Goal: Information Seeking & Learning: Learn about a topic

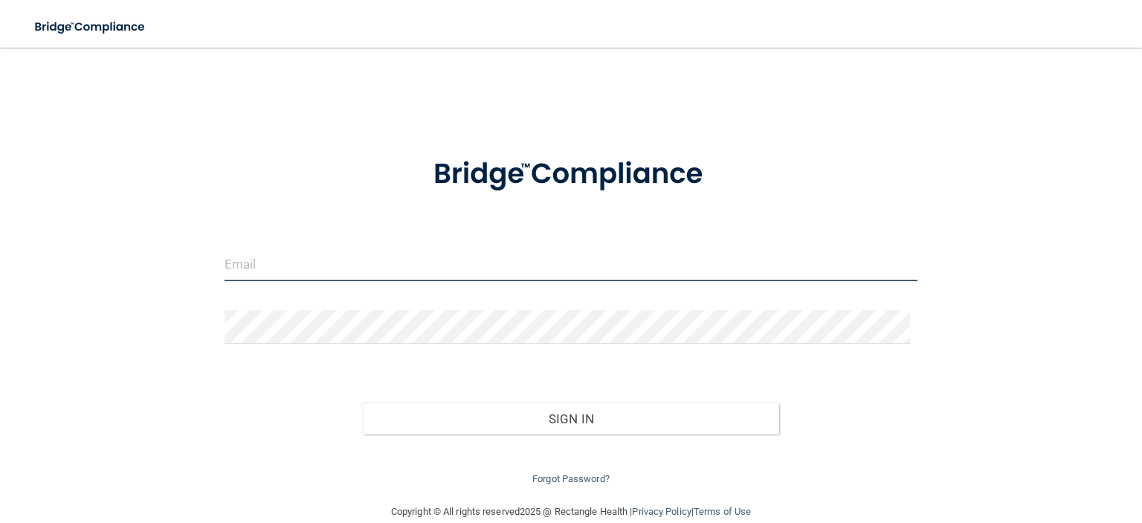
click at [282, 269] on input "email" at bounding box center [571, 264] width 693 height 33
type input "[EMAIL_ADDRESS][DOMAIN_NAME]"
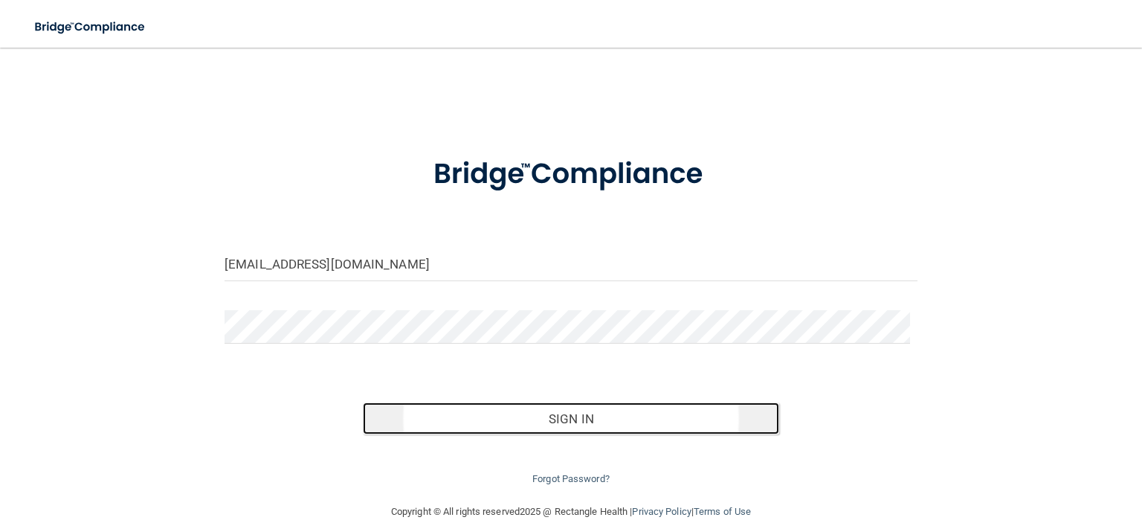
drag, startPoint x: 461, startPoint y: 412, endPoint x: 469, endPoint y: 413, distance: 8.3
click at [467, 413] on button "Sign In" at bounding box center [571, 418] width 416 height 33
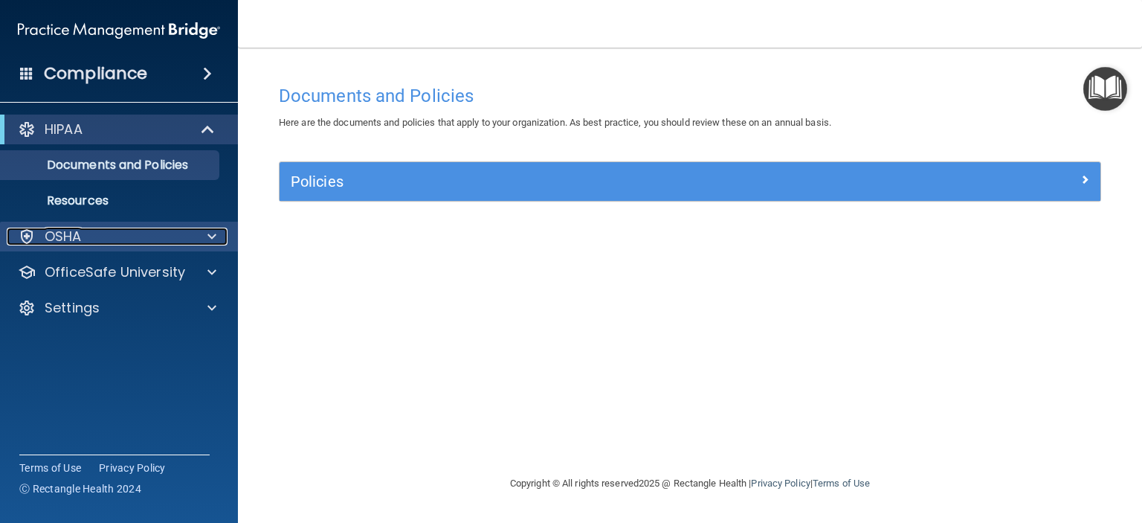
click at [209, 233] on span at bounding box center [211, 237] width 9 height 18
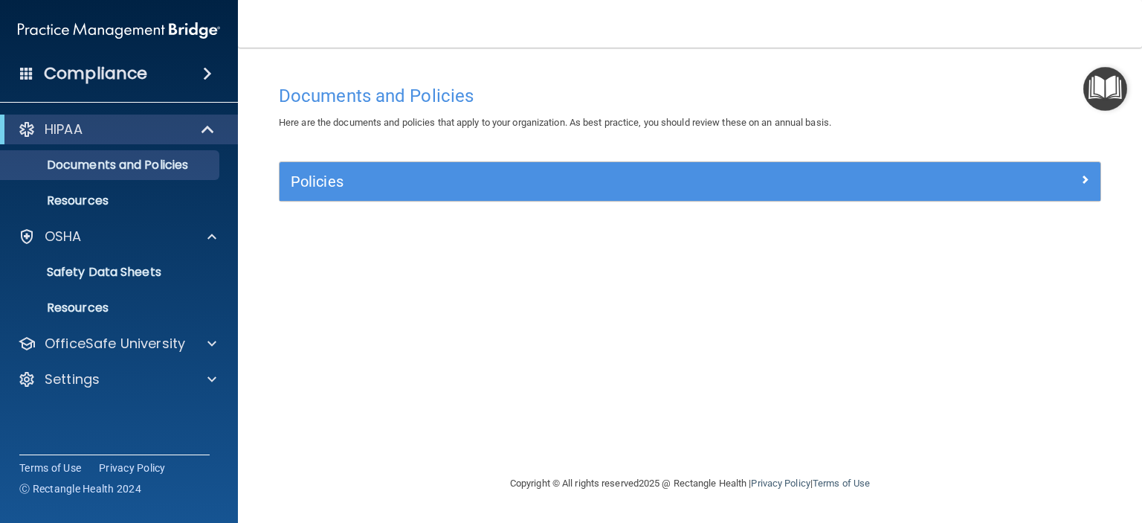
click at [190, 74] on div "Compliance" at bounding box center [119, 73] width 238 height 33
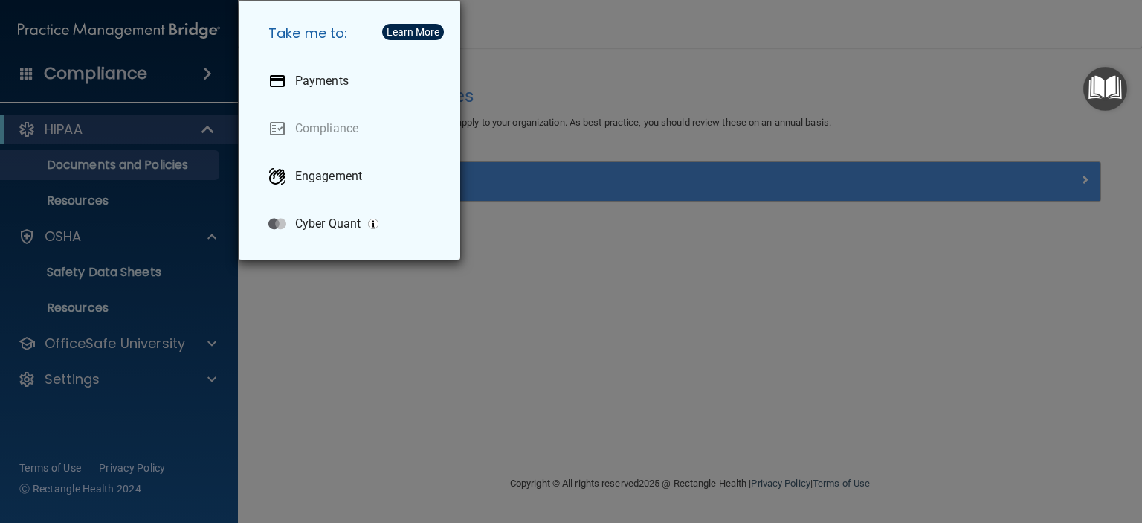
click at [416, 301] on div "Take me to: Payments Compliance Engagement Cyber Quant" at bounding box center [571, 261] width 1142 height 523
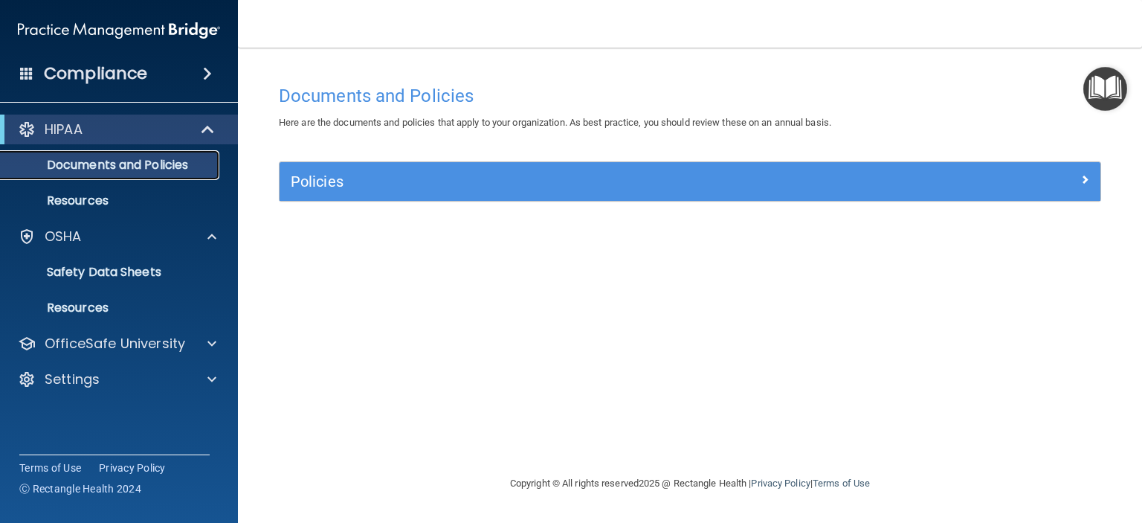
click at [100, 169] on p "Documents and Policies" at bounding box center [111, 165] width 203 height 15
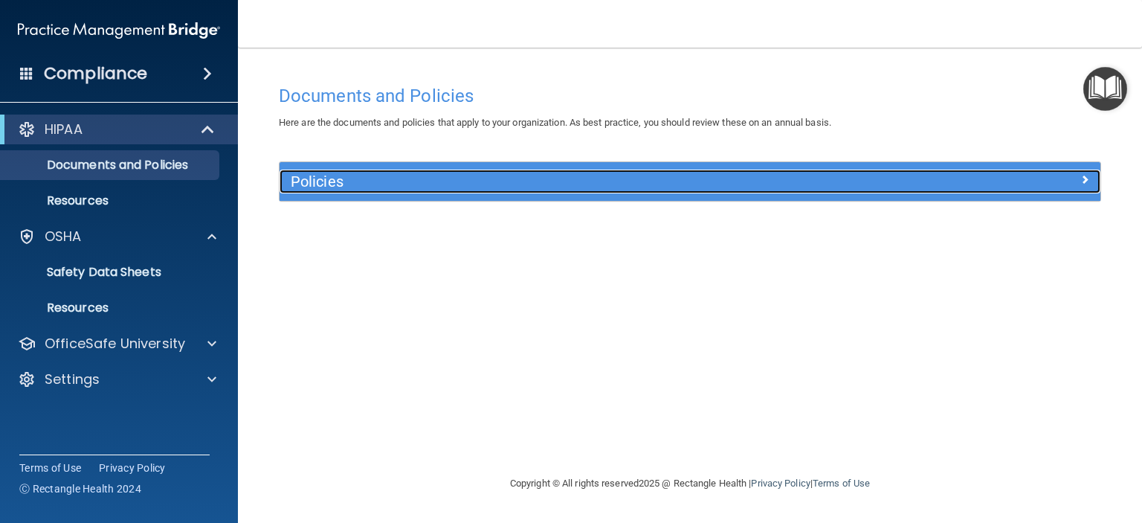
click at [413, 180] on h5 "Policies" at bounding box center [587, 181] width 593 height 16
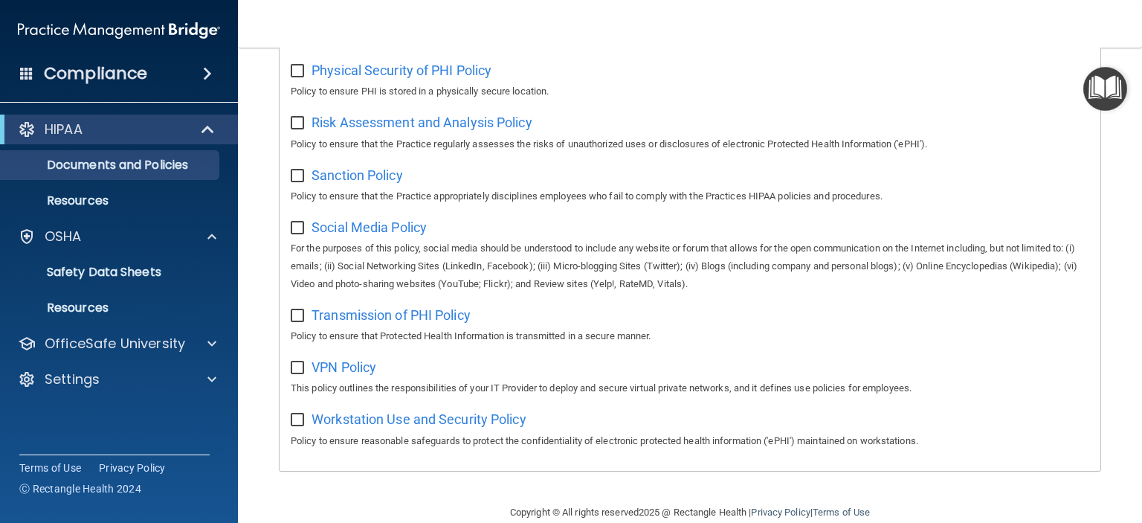
scroll to position [997, 0]
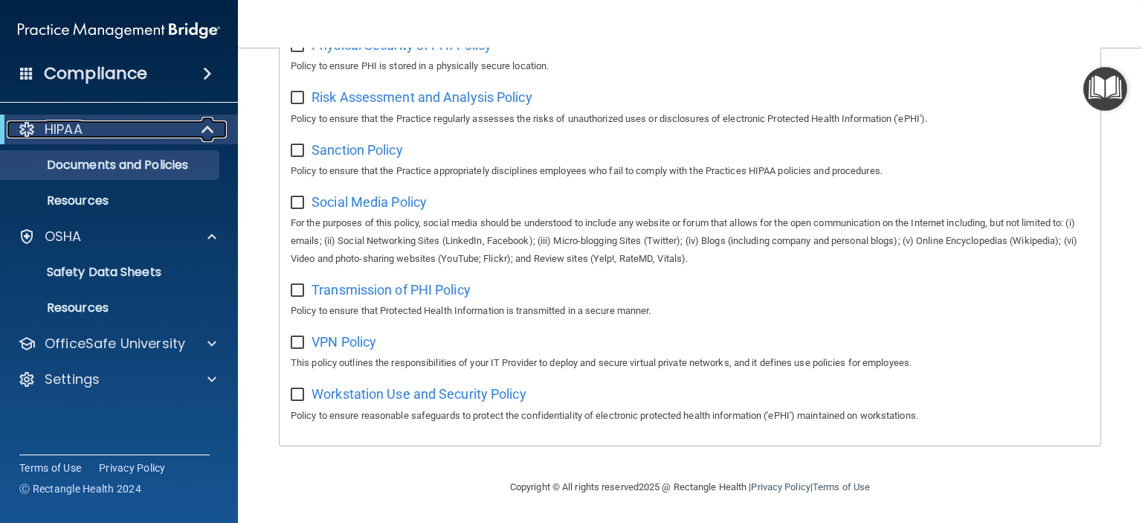
click at [203, 131] on span at bounding box center [209, 129] width 13 height 18
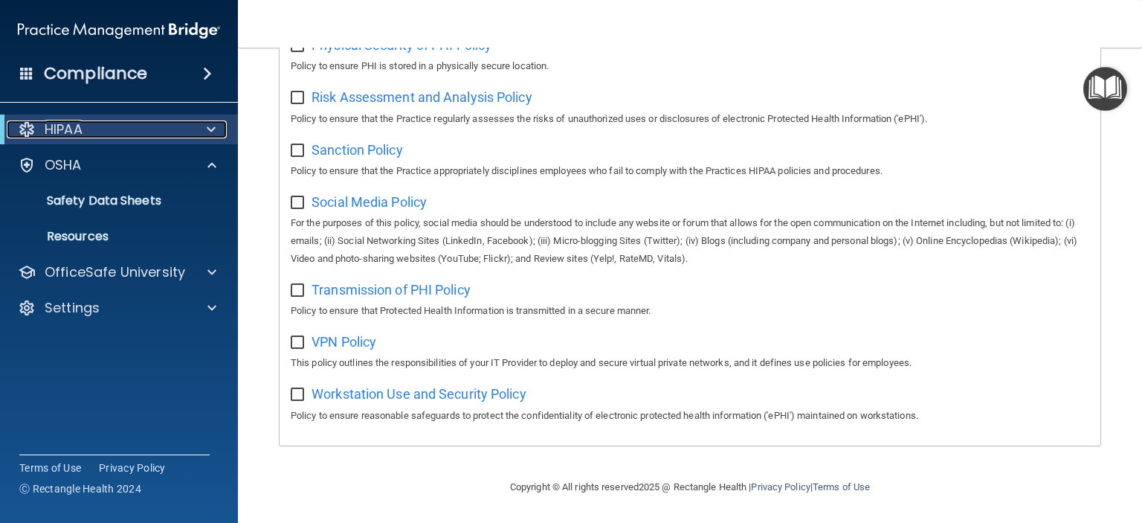
click at [205, 126] on div at bounding box center [208, 129] width 36 height 18
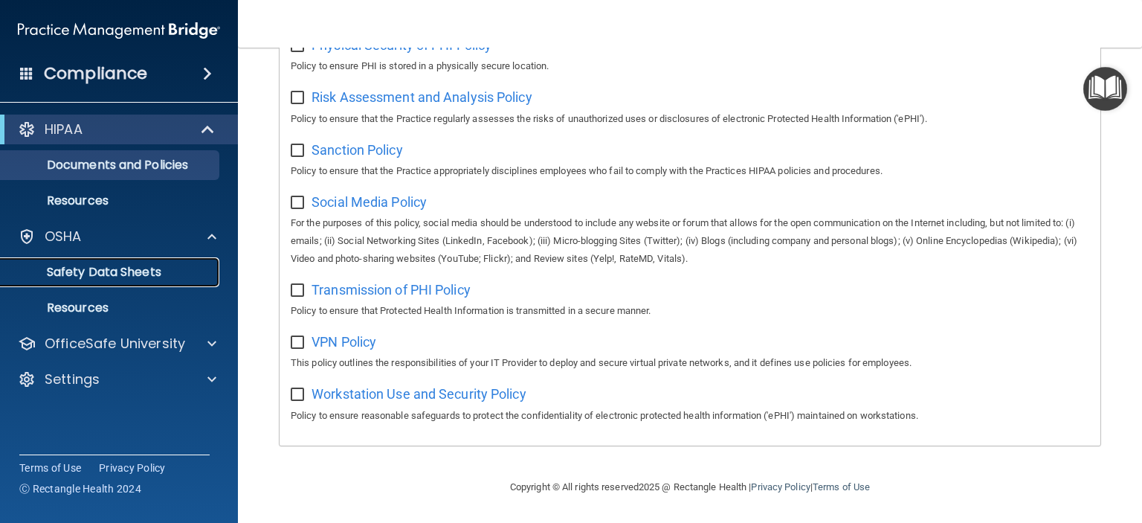
click at [156, 268] on p "Safety Data Sheets" at bounding box center [111, 272] width 203 height 15
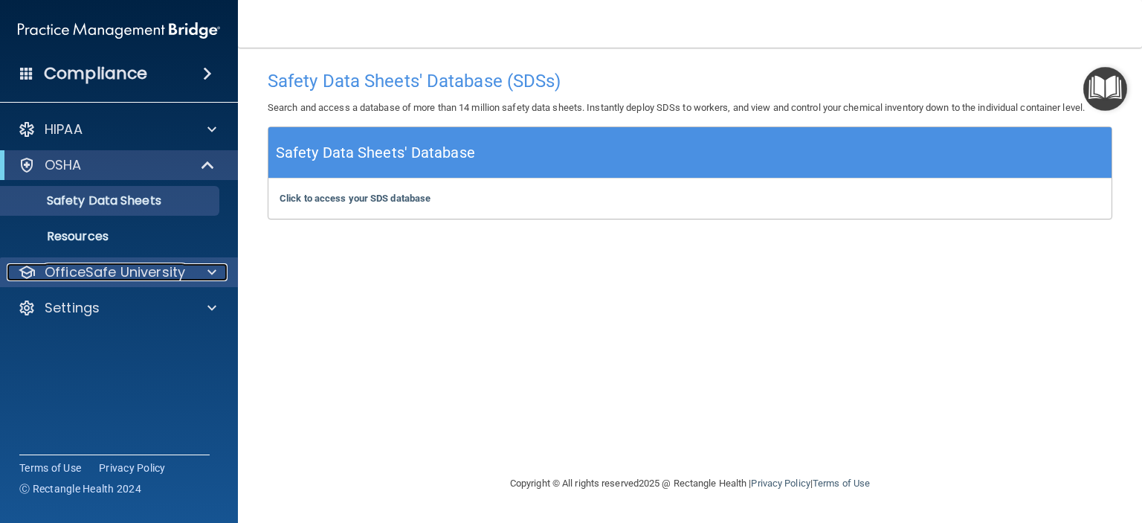
click at [216, 268] on div at bounding box center [209, 272] width 37 height 18
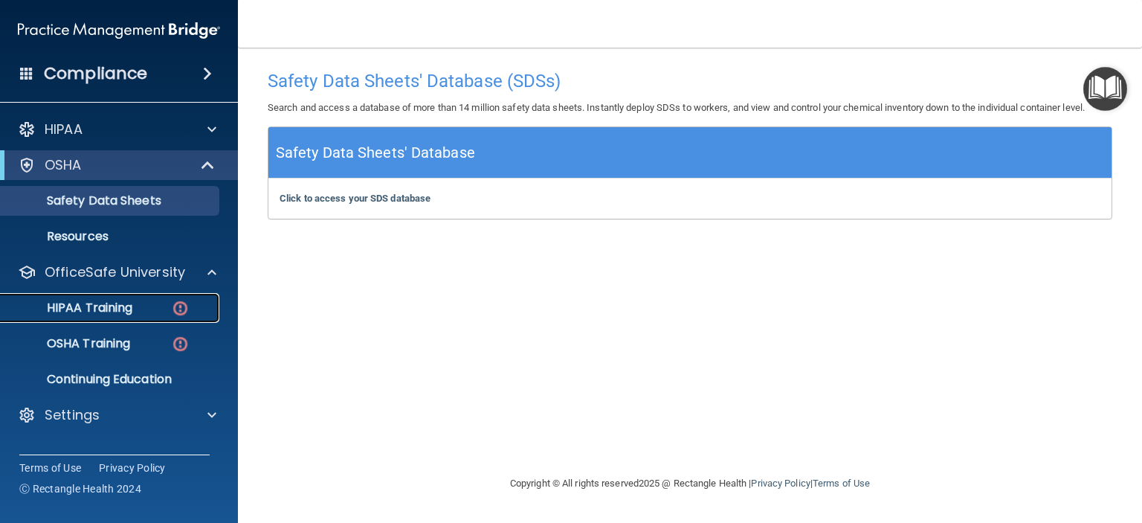
click at [113, 305] on p "HIPAA Training" at bounding box center [71, 307] width 123 height 15
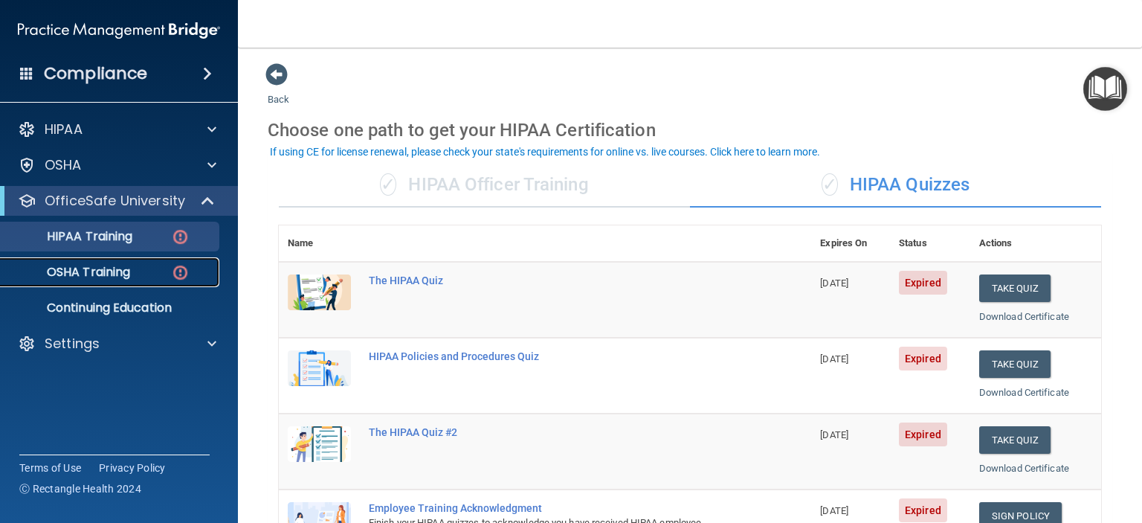
click at [102, 267] on p "OSHA Training" at bounding box center [70, 272] width 120 height 15
